Goal: Task Accomplishment & Management: Use online tool/utility

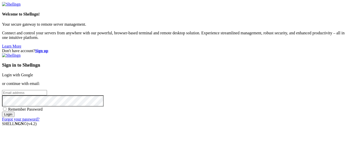
click at [33, 73] on link "Login with Google" at bounding box center [17, 75] width 31 height 4
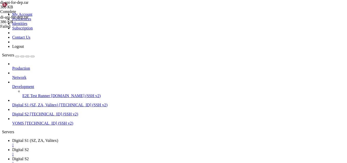
scroll to position [52, 0]
type input "/home/digital"
click at [161, 157] on link "Digital S2 " at bounding box center [178, 161] width 333 height 9
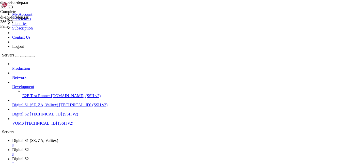
click at [310, 82] on div "di-api-for-dep.rar 386 KB Complete di-api-for-dep.rar 386 KB Failed build-19092…" at bounding box center [173, 81] width 347 height 163
click at [315, 80] on div "di-api-for-dep.rar 386 KB Complete di-api-for-dep.rar 386 KB Failed build-19092…" at bounding box center [173, 81] width 347 height 163
click at [23, 126] on div "Production Network Development E2E Test Runner [DOMAIN_NAME] (SSH v2) Digital S…" at bounding box center [173, 94] width 343 height 64
